Goal: Find specific page/section: Find specific page/section

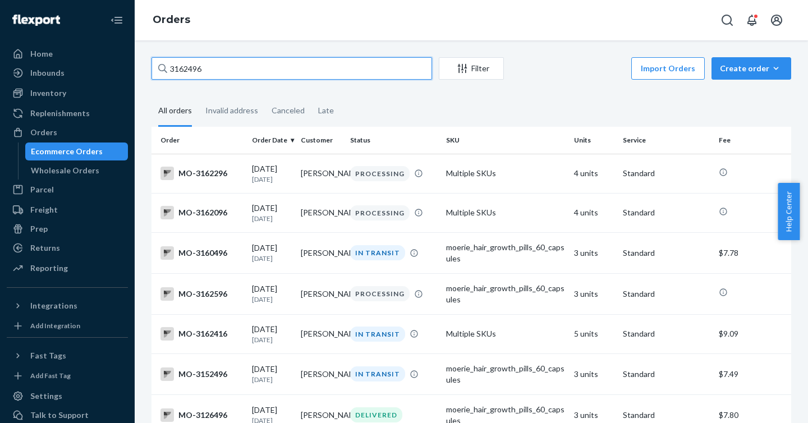
click at [184, 68] on input "3162496" at bounding box center [291, 68] width 281 height 22
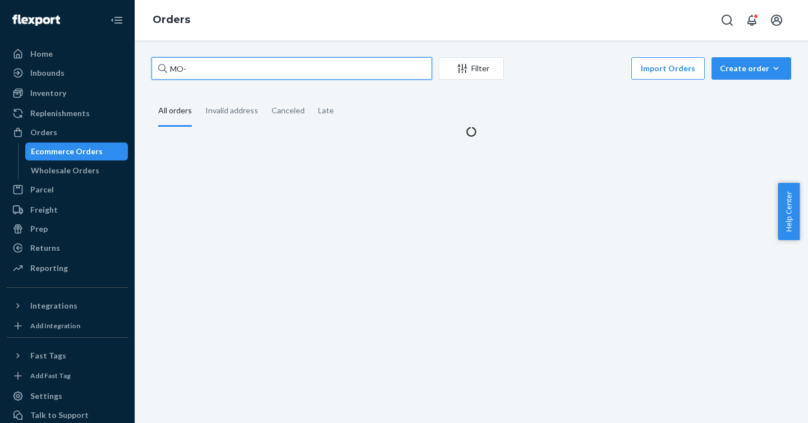
paste input "3110182"
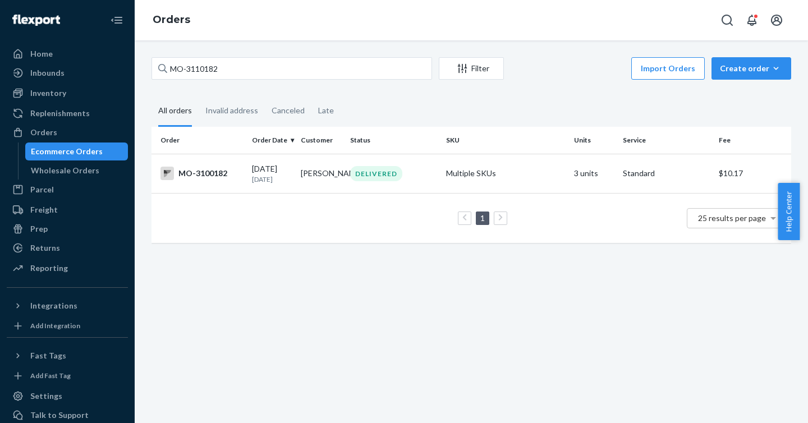
click at [229, 93] on div "MO-3110182 Filter Import Orders Create order Ecommerce order Removal order All …" at bounding box center [471, 155] width 656 height 197
click at [268, 90] on div "MO-3110182 Filter Import Orders Create order Ecommerce order Removal order All …" at bounding box center [471, 155] width 656 height 197
click at [208, 70] on input "MO-3110182" at bounding box center [291, 68] width 281 height 22
paste input "91"
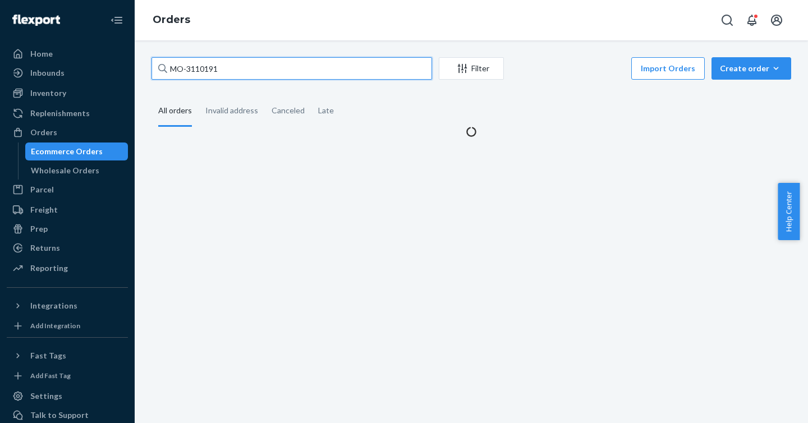
type input "MO-3110191"
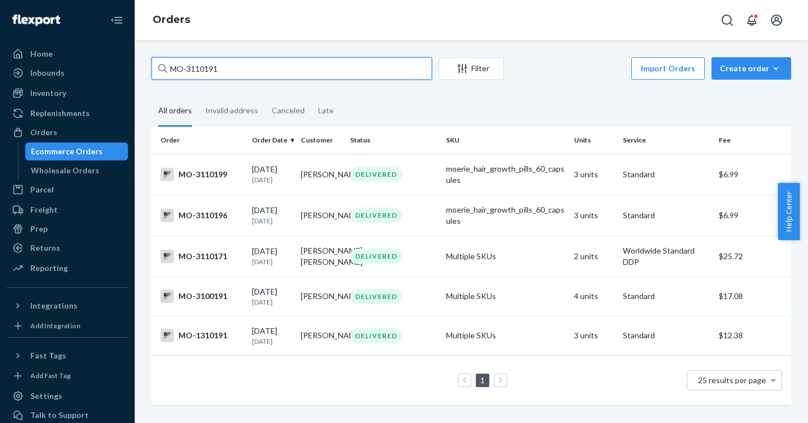
click at [289, 68] on input "MO-3110191" at bounding box center [291, 68] width 281 height 22
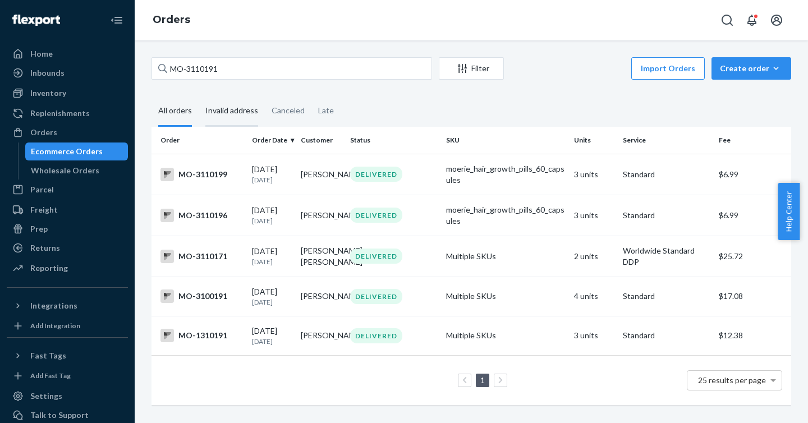
click at [245, 113] on div "Invalid address" at bounding box center [231, 111] width 53 height 31
click at [199, 96] on input "Invalid address" at bounding box center [199, 96] width 0 height 0
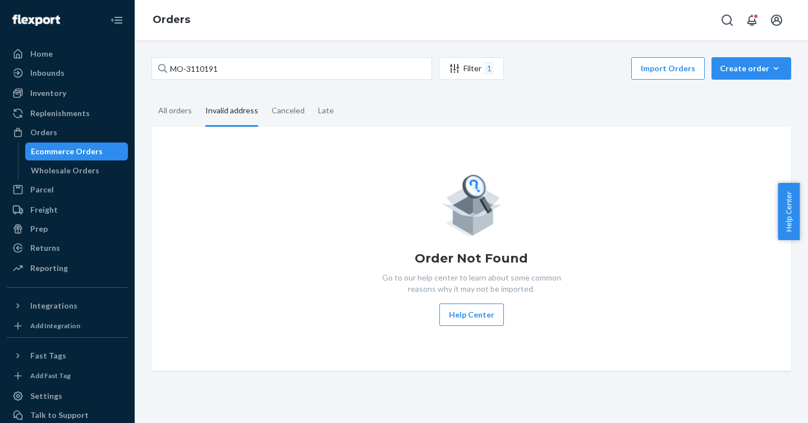
click at [199, 108] on div "Invalid address" at bounding box center [232, 111] width 66 height 31
click at [199, 96] on input "Invalid address" at bounding box center [199, 96] width 0 height 0
click at [185, 108] on div "All orders" at bounding box center [175, 111] width 34 height 31
click at [151, 96] on input "All orders" at bounding box center [151, 96] width 0 height 0
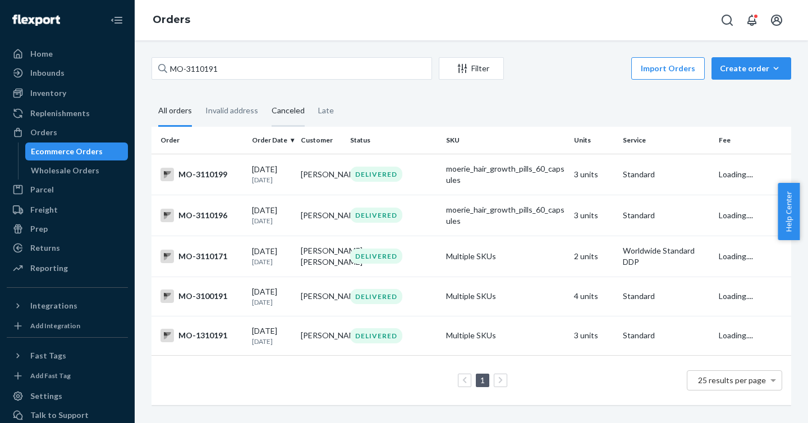
click at [273, 110] on div "Canceled" at bounding box center [288, 111] width 33 height 31
click at [265, 96] on input "Canceled" at bounding box center [265, 96] width 0 height 0
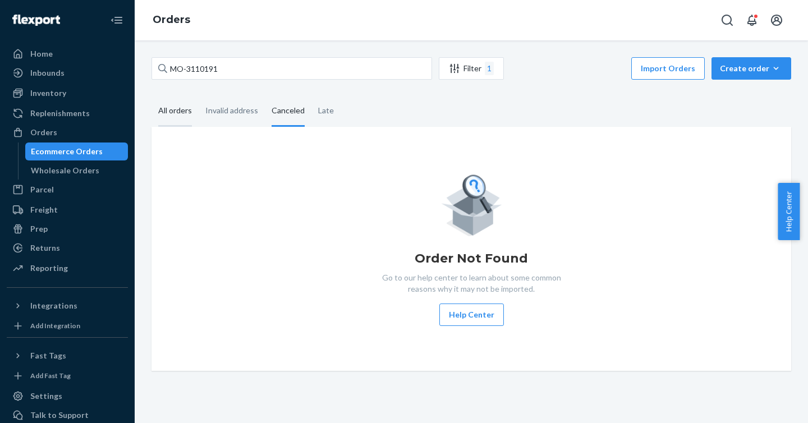
click at [182, 109] on div "All orders" at bounding box center [175, 111] width 34 height 31
click at [151, 96] on input "All orders" at bounding box center [151, 96] width 0 height 0
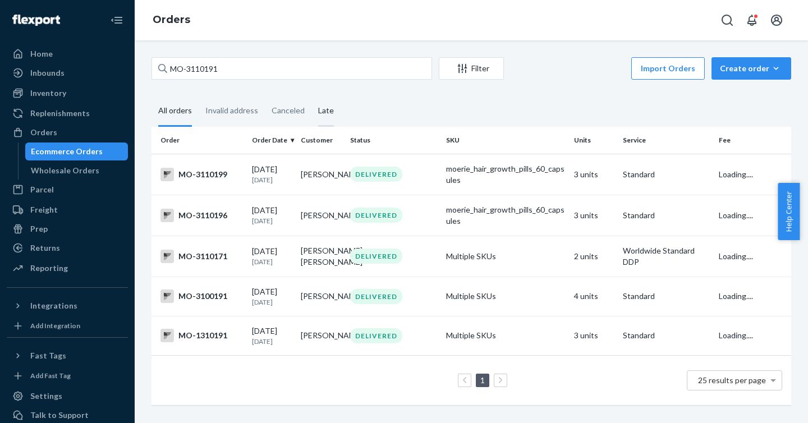
click at [324, 109] on div "Late" at bounding box center [326, 111] width 16 height 31
click at [311, 96] on input "Late" at bounding box center [311, 96] width 0 height 0
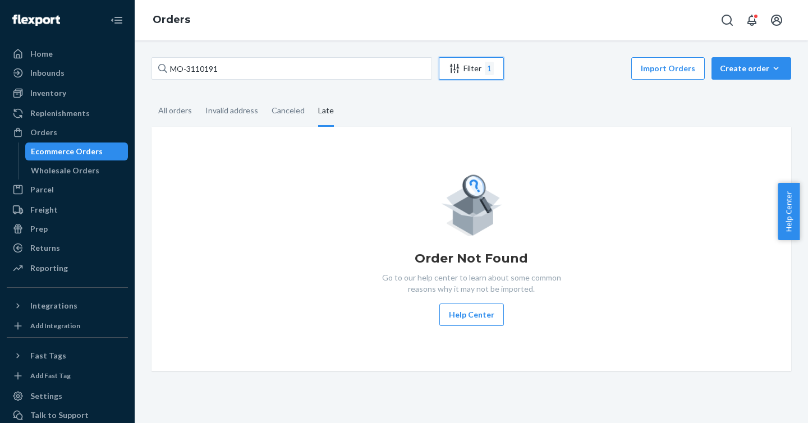
click at [463, 68] on div "Filter 1" at bounding box center [471, 68] width 64 height 13
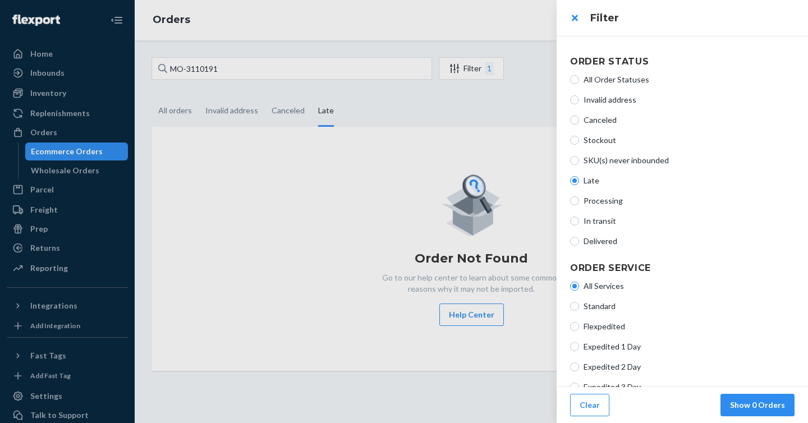
click at [372, 103] on div at bounding box center [404, 211] width 808 height 423
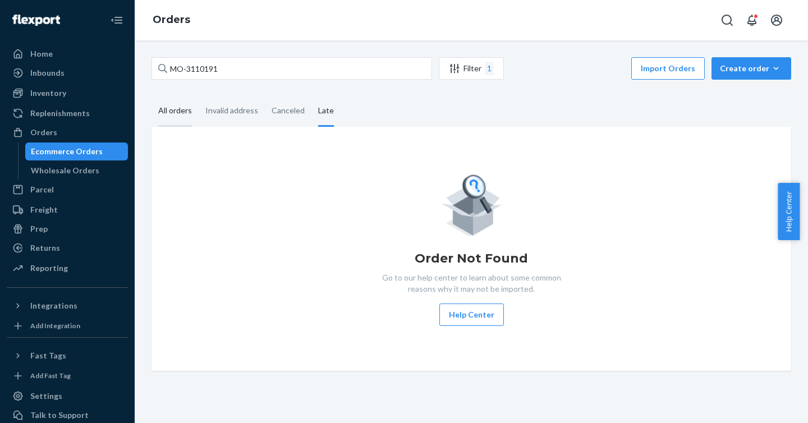
click at [182, 107] on div "All orders" at bounding box center [175, 111] width 34 height 31
click at [151, 96] on input "All orders" at bounding box center [151, 96] width 0 height 0
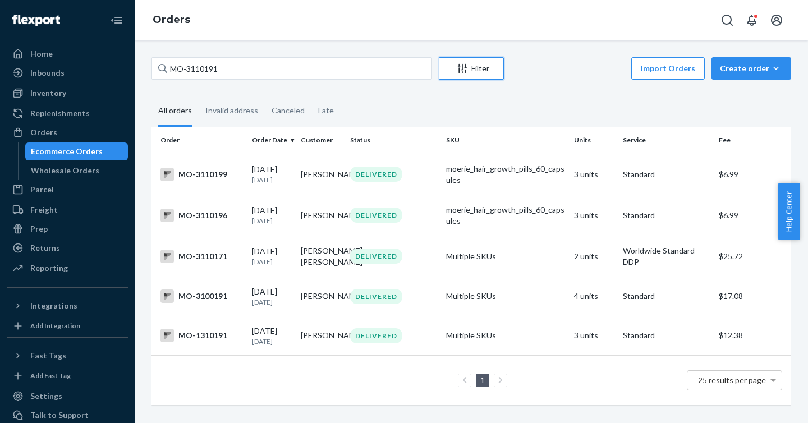
click at [455, 74] on button "Filter" at bounding box center [471, 68] width 65 height 22
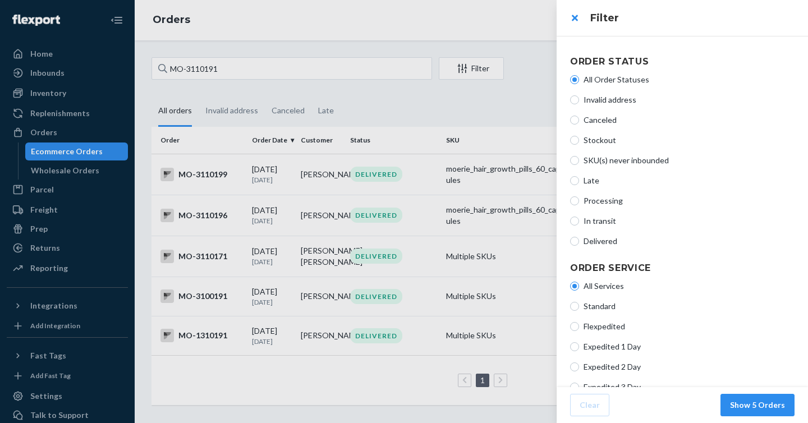
click at [469, 98] on div at bounding box center [404, 211] width 808 height 423
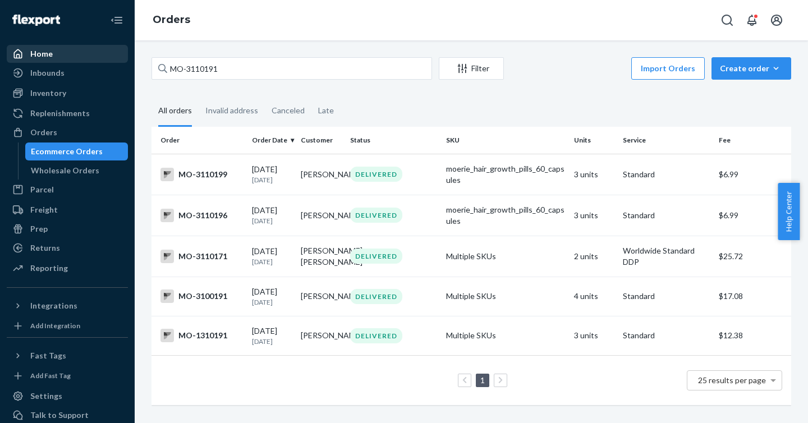
click at [43, 60] on div "Home" at bounding box center [67, 54] width 119 height 16
